Goal: Task Accomplishment & Management: Use online tool/utility

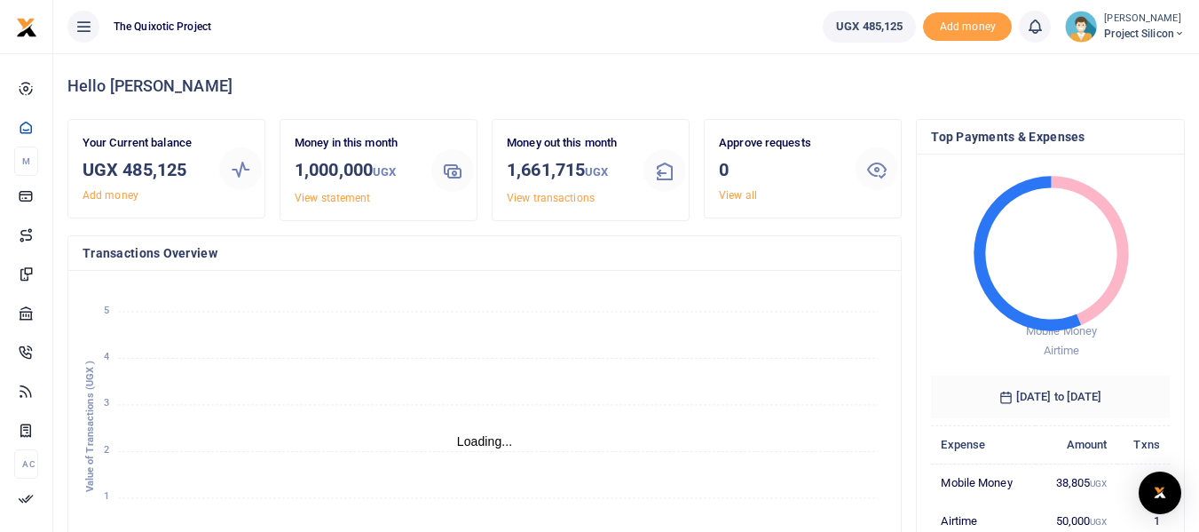
scroll to position [14, 14]
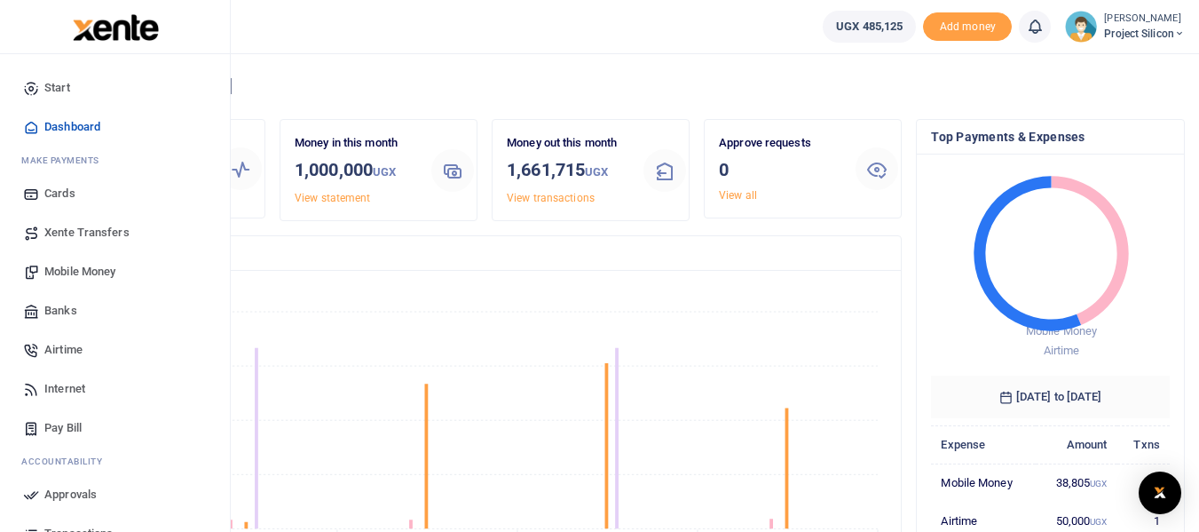
click at [71, 265] on span "Mobile Money" at bounding box center [79, 272] width 71 height 18
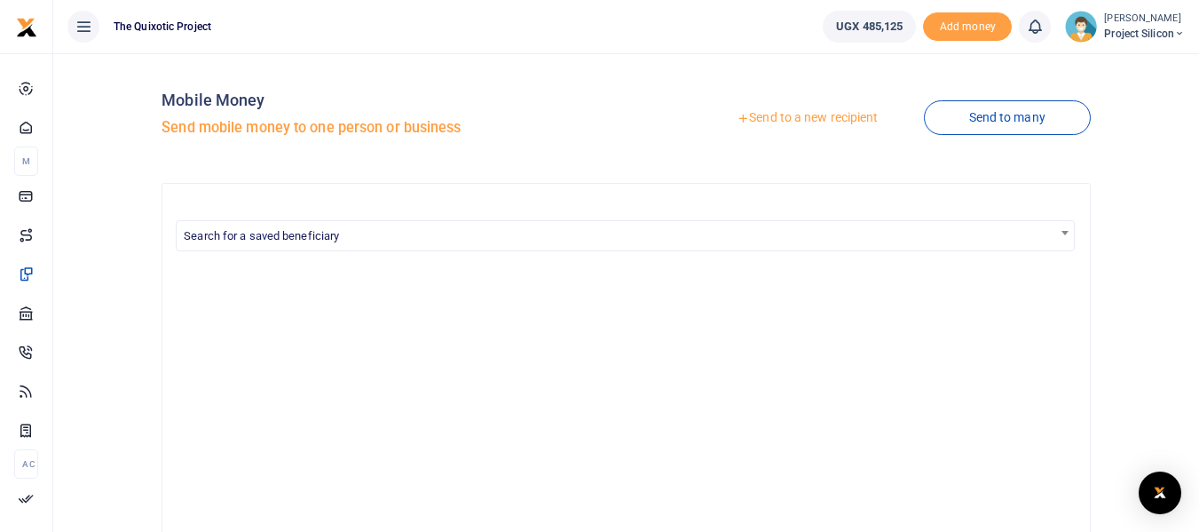
click at [375, 128] on h5 "Send mobile money to one person or business" at bounding box center [390, 128] width 457 height 18
click at [289, 231] on span "Search for a saved beneficiary" at bounding box center [261, 235] width 155 height 13
click at [306, 267] on input "Search" at bounding box center [625, 268] width 890 height 27
type input "s"
click at [306, 267] on input "g" at bounding box center [625, 268] width 890 height 27
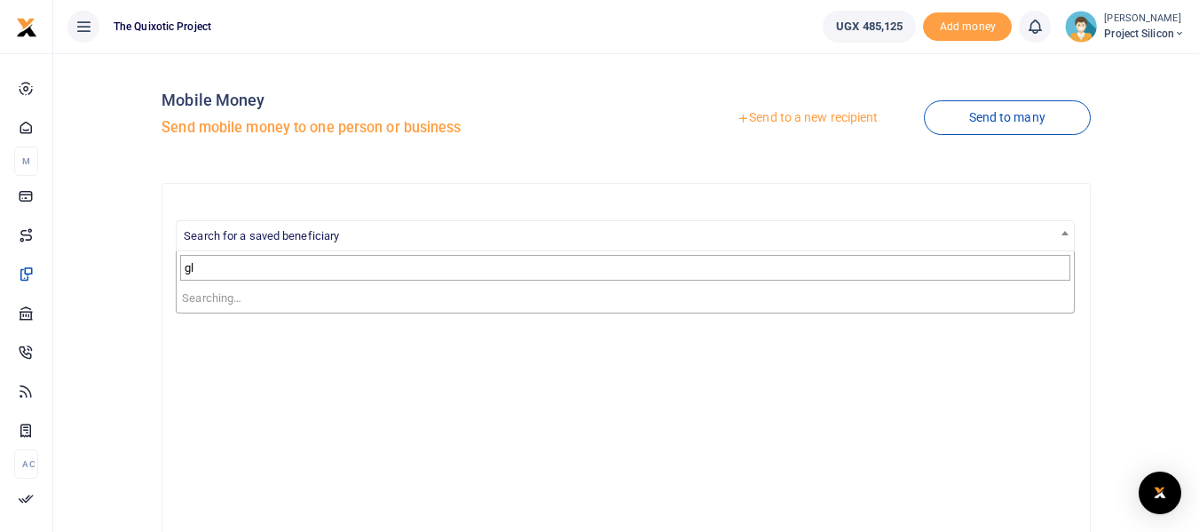
type input "g"
click at [842, 108] on link "Send to a new recipient" at bounding box center [808, 118] width 232 height 32
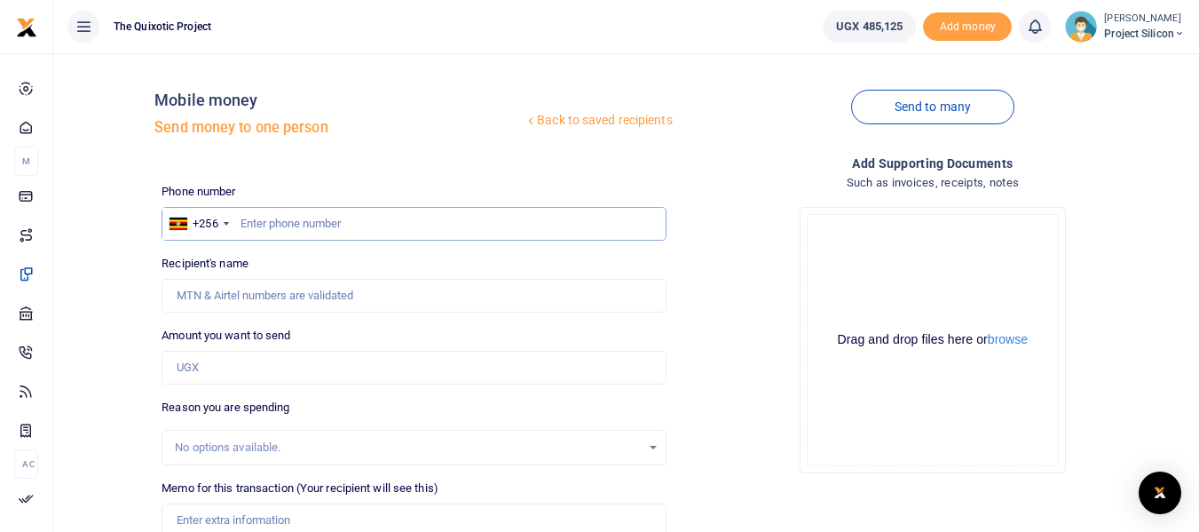
click at [558, 219] on input "text" at bounding box center [414, 224] width 504 height 34
type input "0765634586"
type input "Sauda Tibita"
type input "0765634586"
click at [242, 368] on input "Amount you want to send" at bounding box center [414, 368] width 504 height 34
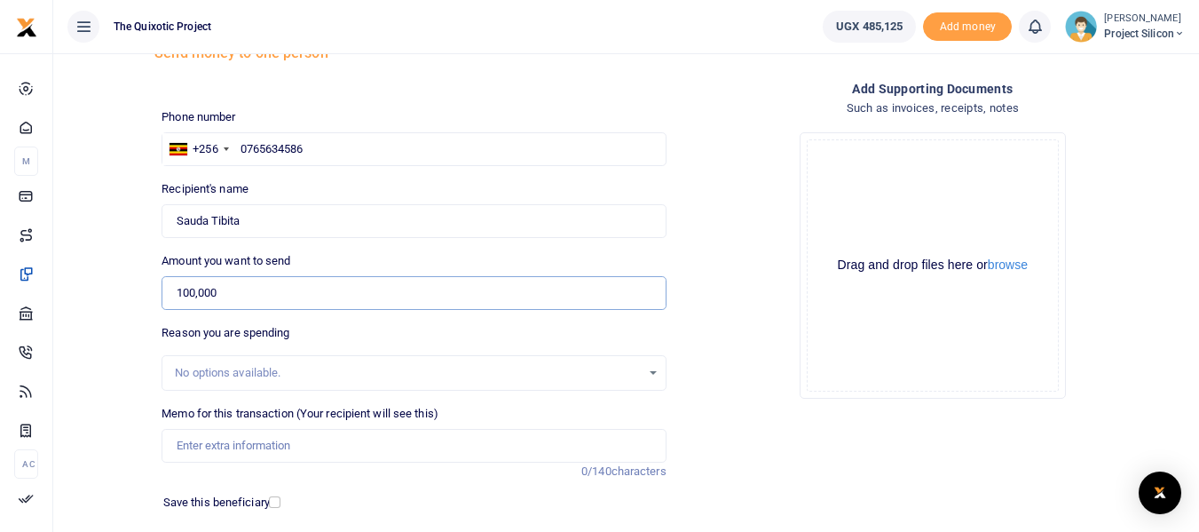
scroll to position [77, 0]
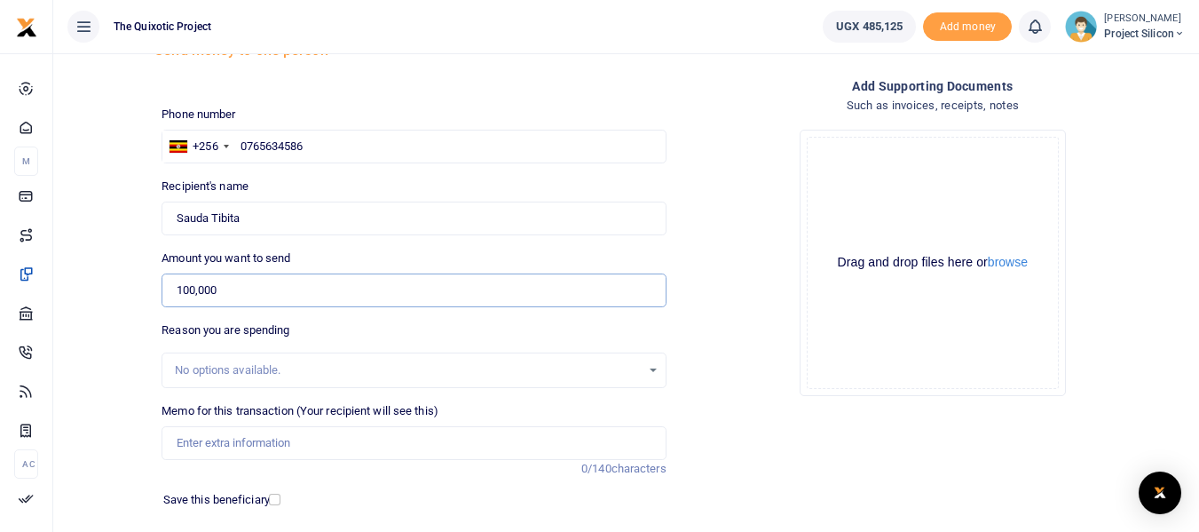
type input "100,000"
click at [344, 443] on input "Memo for this transaction (Your recipient will see this)" at bounding box center [414, 443] width 504 height 34
click at [378, 427] on input "Memo for this transaction (Your recipient will see this)" at bounding box center [414, 443] width 504 height 34
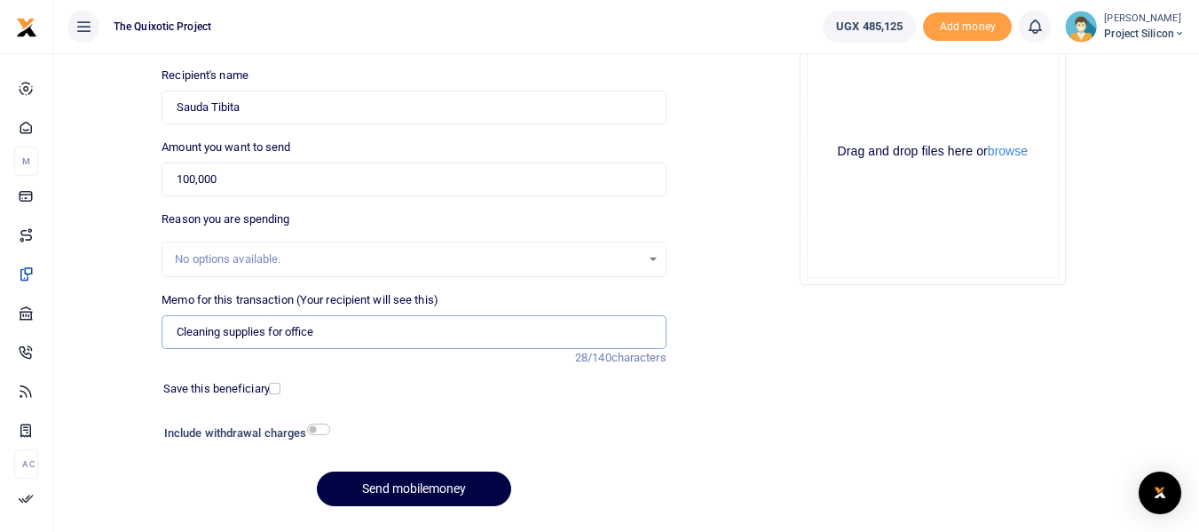
scroll to position [184, 0]
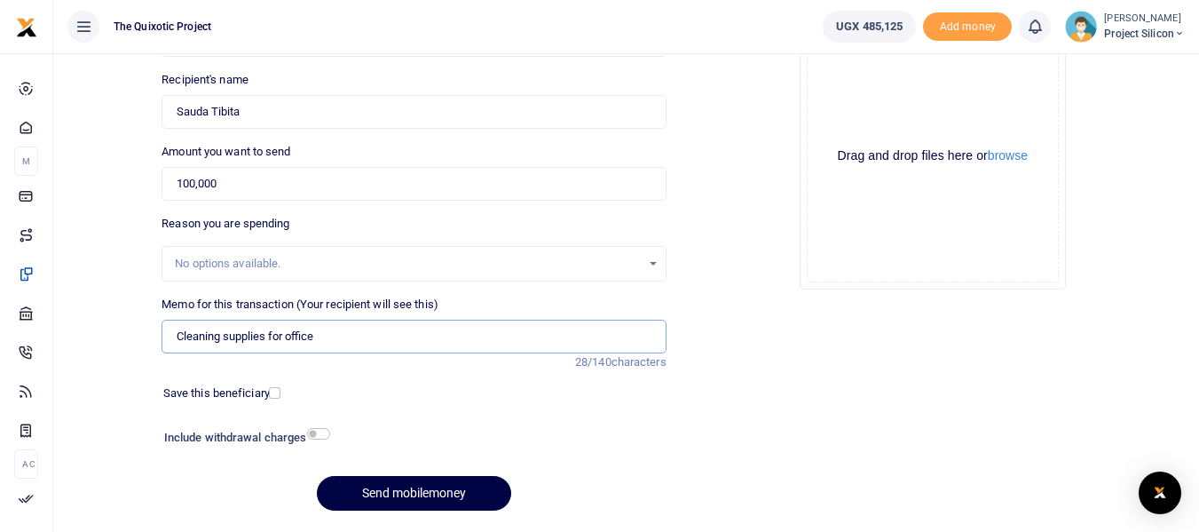
type input "Cleaning supplies for office"
click at [320, 434] on input "checkbox" at bounding box center [318, 434] width 23 height 12
checkbox input "true"
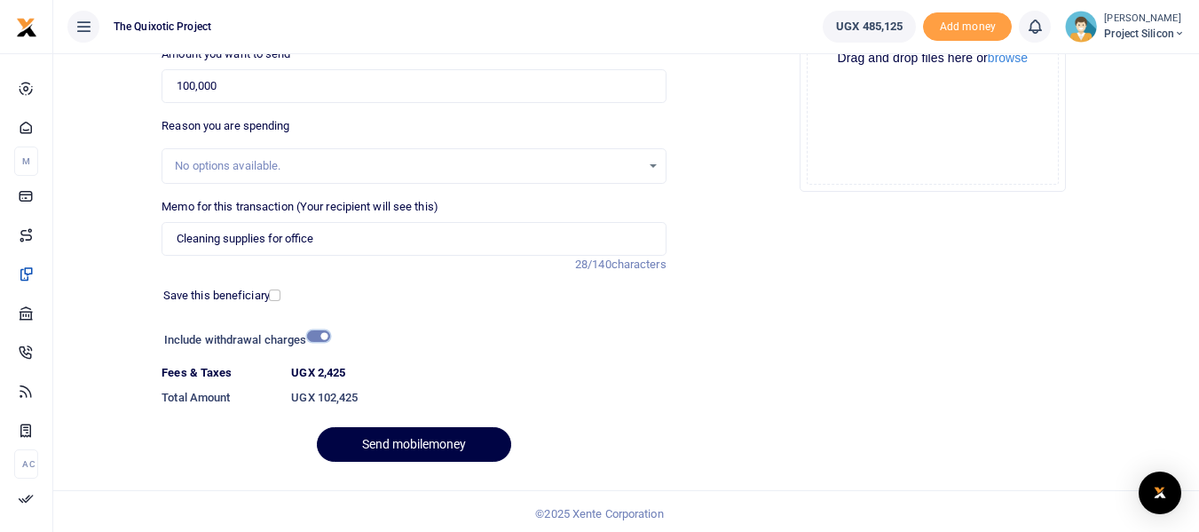
scroll to position [286, 0]
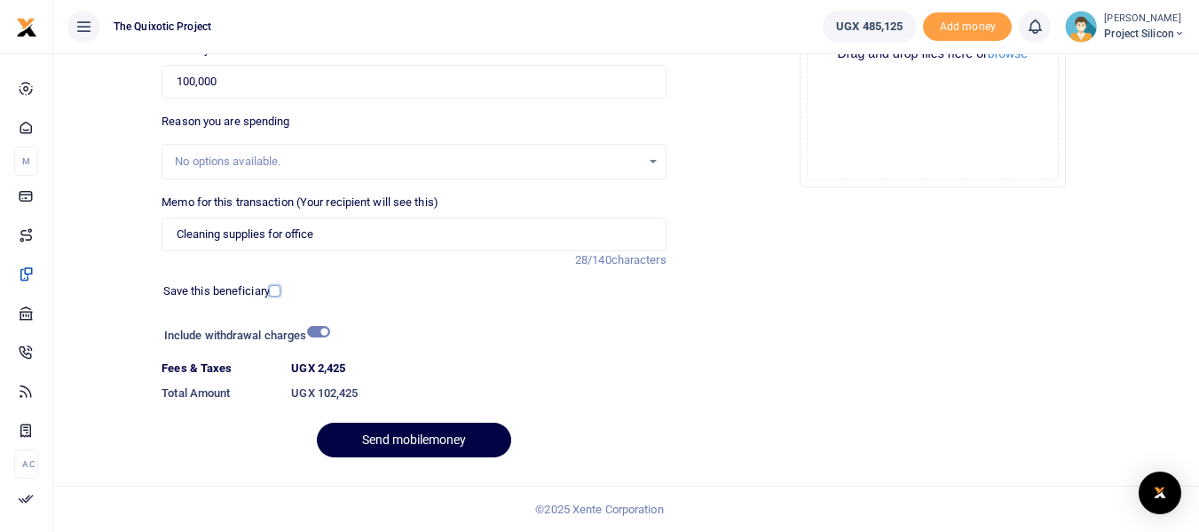
click at [277, 288] on input "checkbox" at bounding box center [275, 291] width 12 height 12
checkbox input "true"
click at [323, 333] on input "checkbox" at bounding box center [318, 332] width 23 height 12
checkbox input "false"
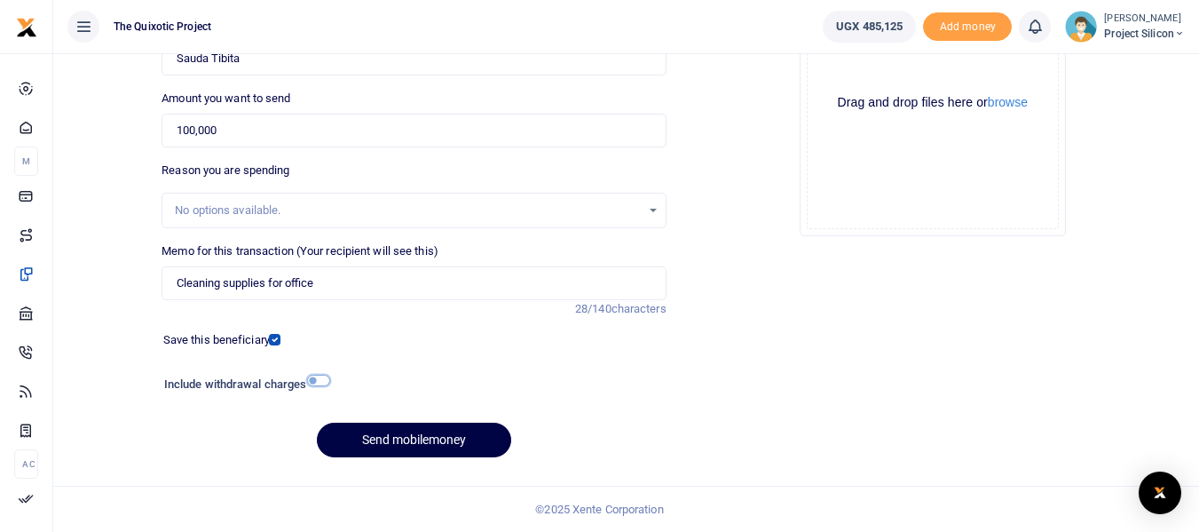
scroll to position [237, 0]
click at [366, 435] on button "Send mobilemoney" at bounding box center [414, 440] width 194 height 35
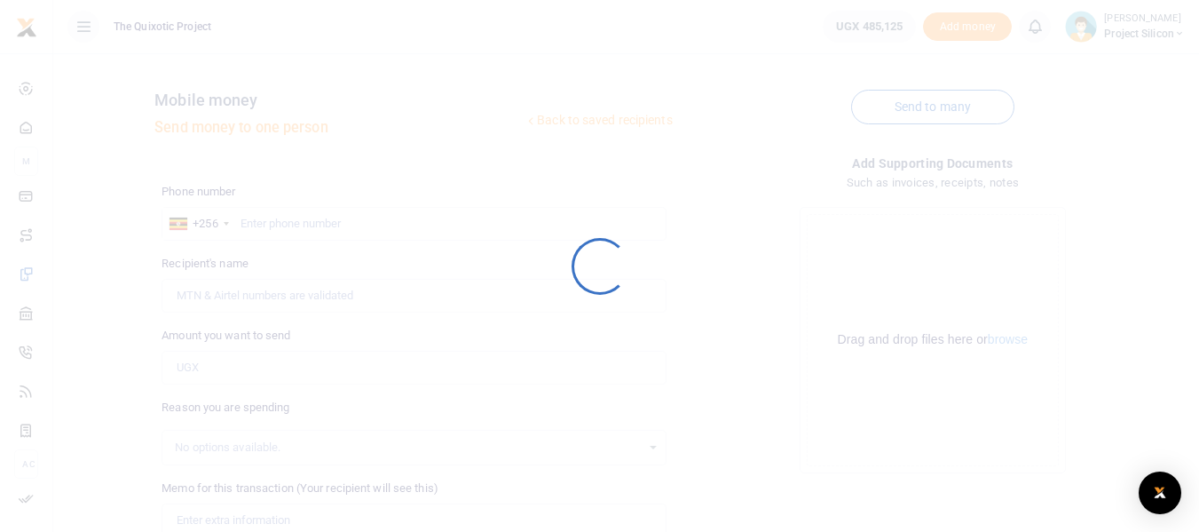
scroll to position [237, 0]
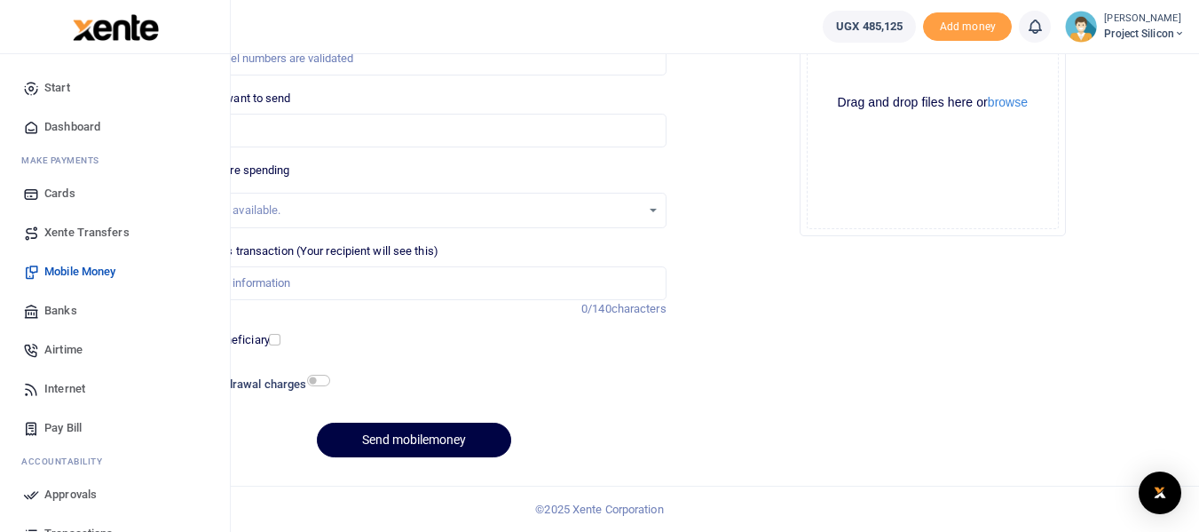
click at [71, 488] on span "Approvals" at bounding box center [70, 495] width 52 height 18
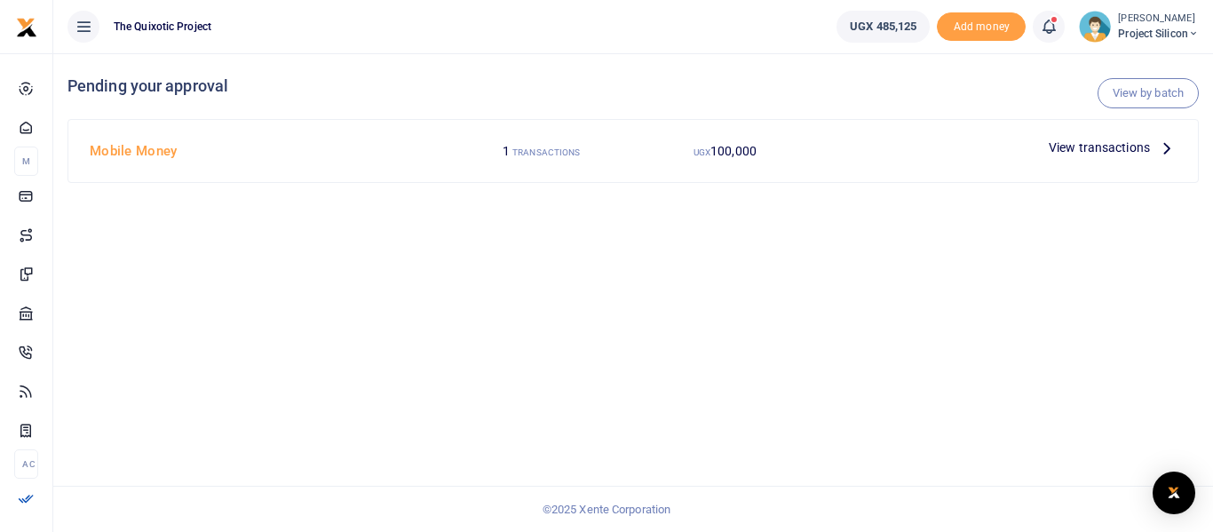
click at [549, 153] on small "TRANSACTIONS" at bounding box center [545, 152] width 67 height 10
click at [1129, 152] on span "View transactions" at bounding box center [1098, 148] width 101 height 20
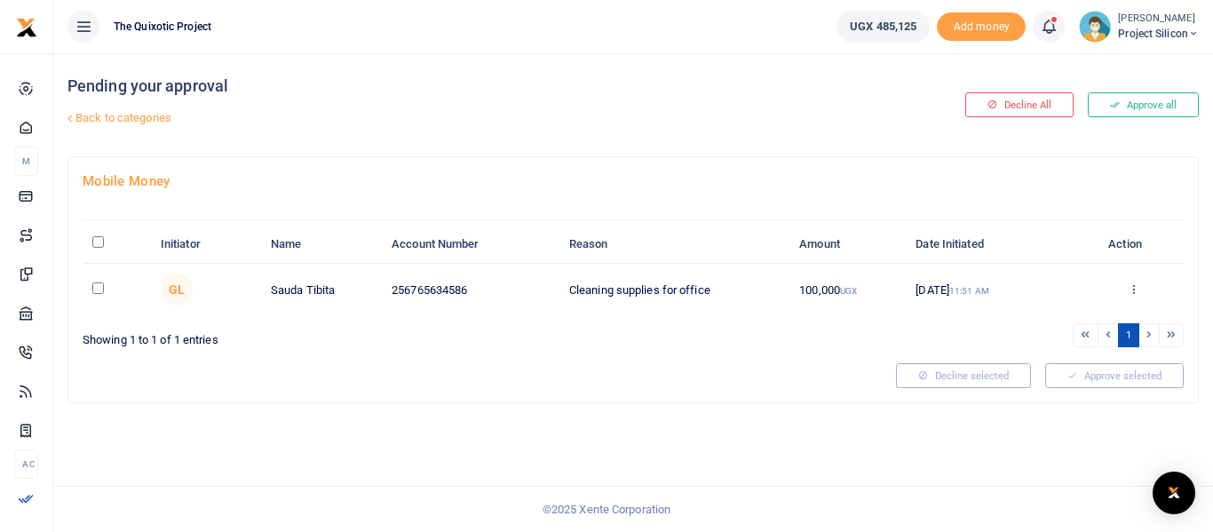
click at [91, 285] on td at bounding box center [117, 289] width 68 height 51
click at [97, 289] on input "checkbox" at bounding box center [98, 288] width 12 height 12
checkbox input "true"
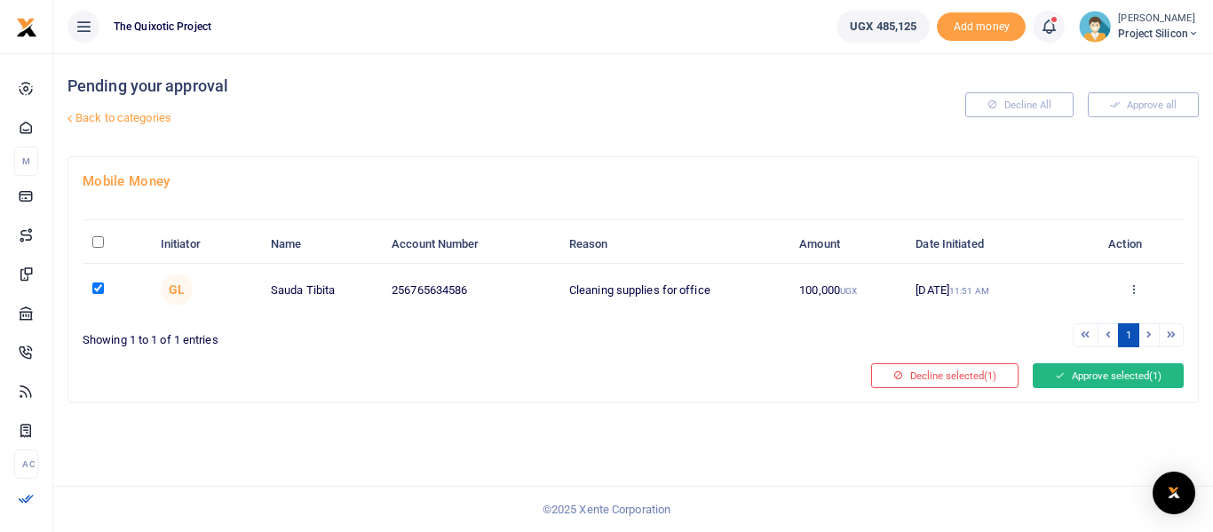
click at [1058, 376] on icon at bounding box center [1060, 375] width 10 height 12
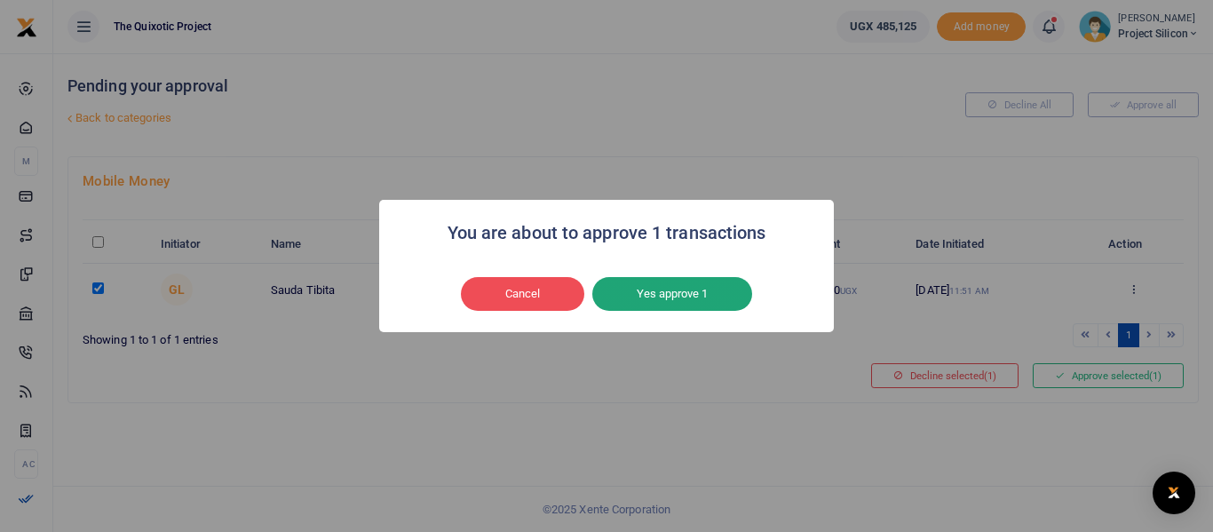
click at [641, 298] on button "Yes approve 1" at bounding box center [672, 294] width 160 height 34
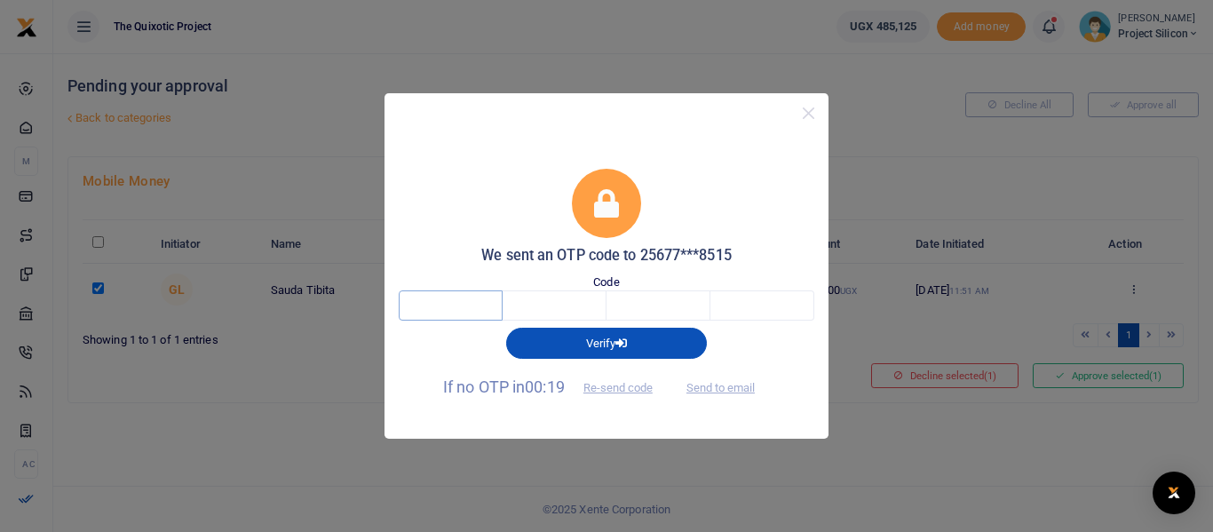
click at [439, 303] on input "text" at bounding box center [451, 305] width 104 height 30
type input "2"
type input "6"
type input "9"
type input "8"
